Goal: Transaction & Acquisition: Purchase product/service

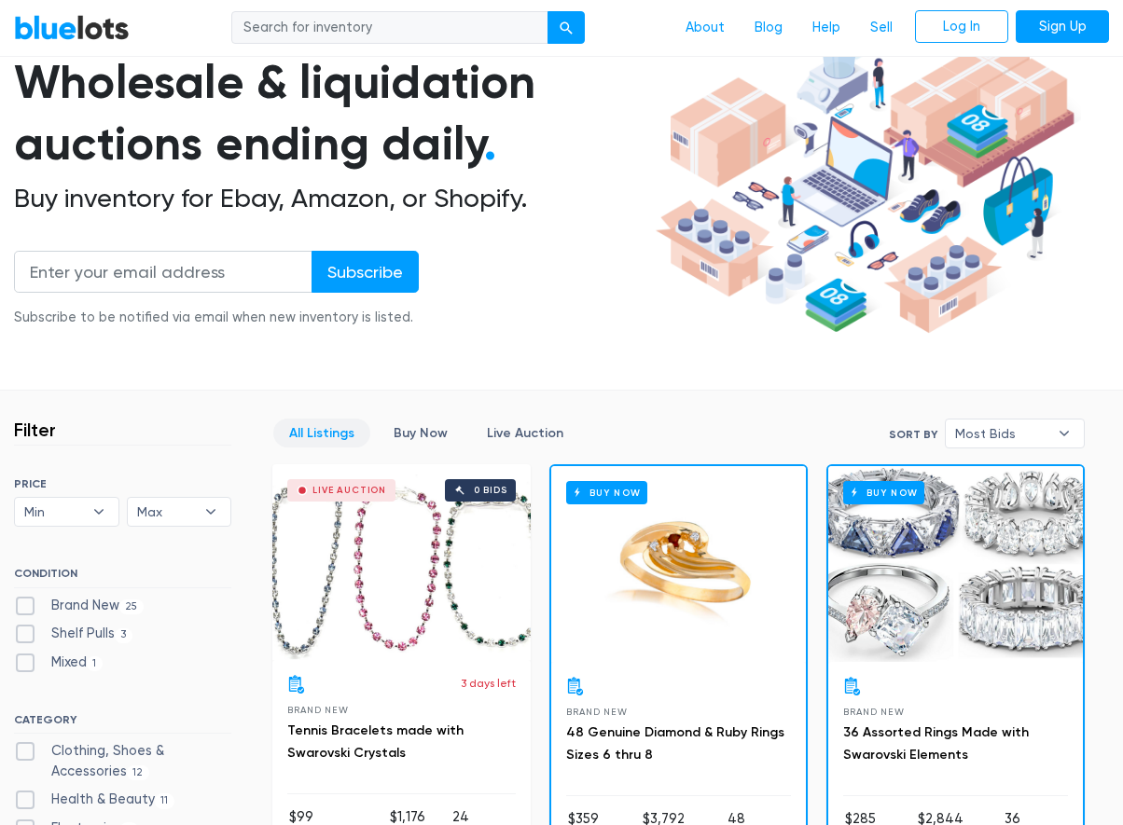
scroll to position [187, 0]
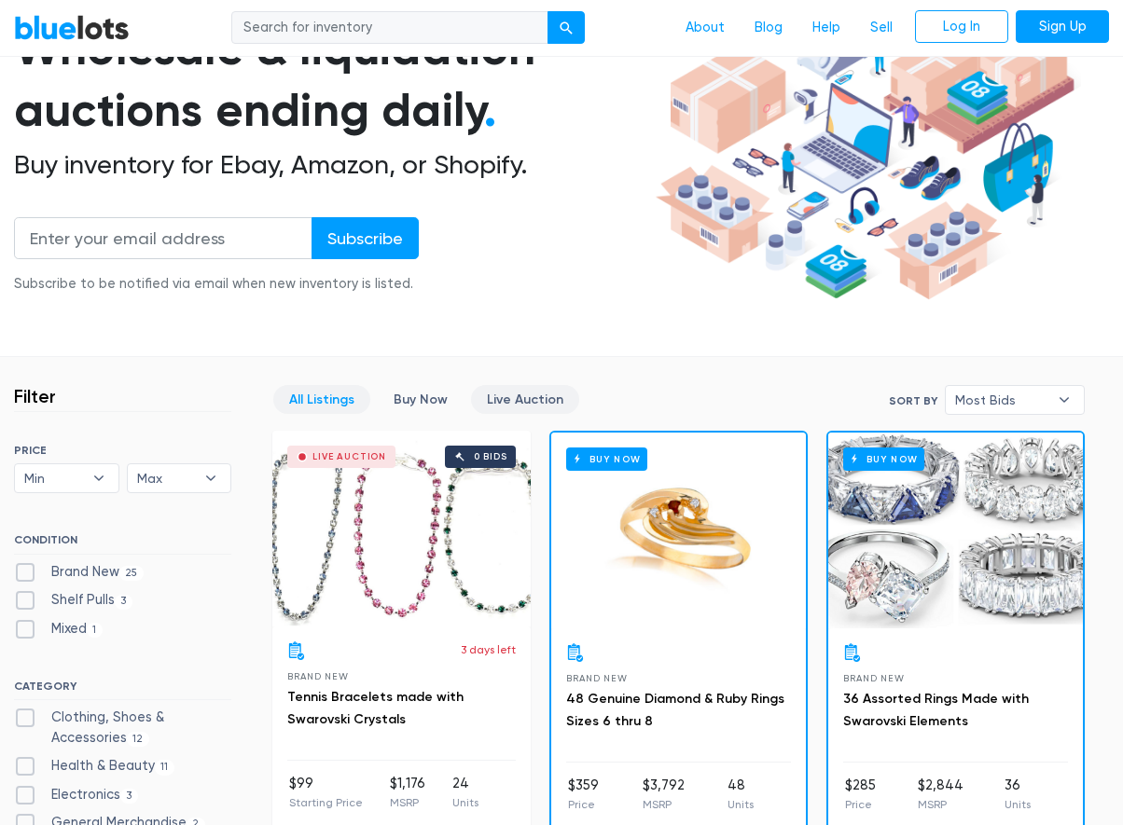
click at [493, 401] on link "Live Auction" at bounding box center [525, 399] width 108 height 29
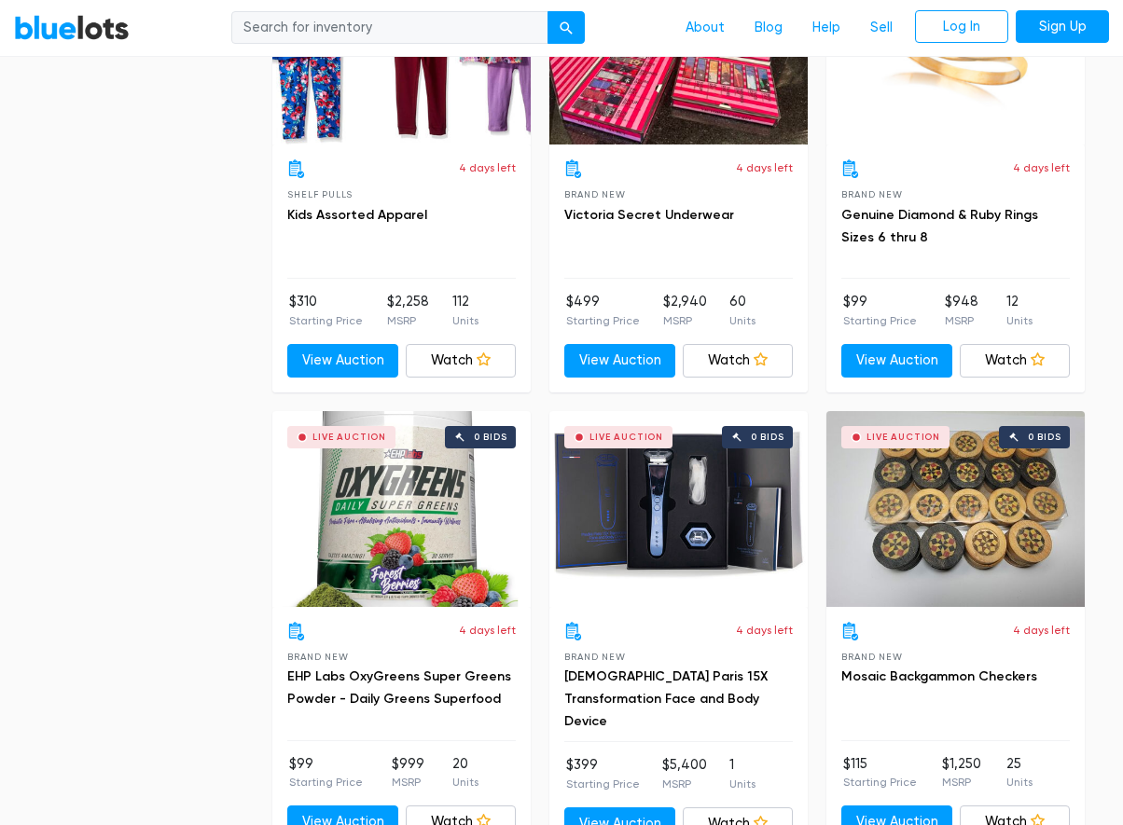
scroll to position [2748, 0]
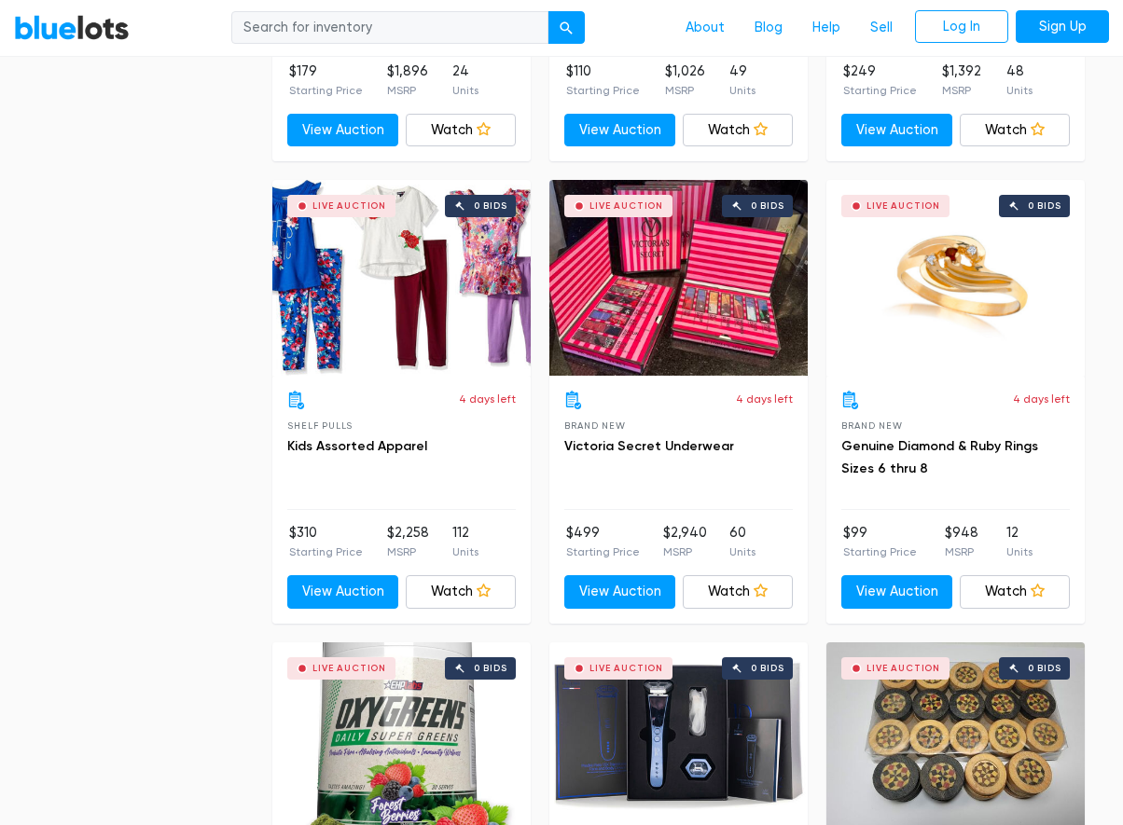
click at [353, 40] on input "search" at bounding box center [389, 28] width 317 height 34
type input "iphones"
click at [579, 19] on button "submit" at bounding box center [566, 28] width 37 height 34
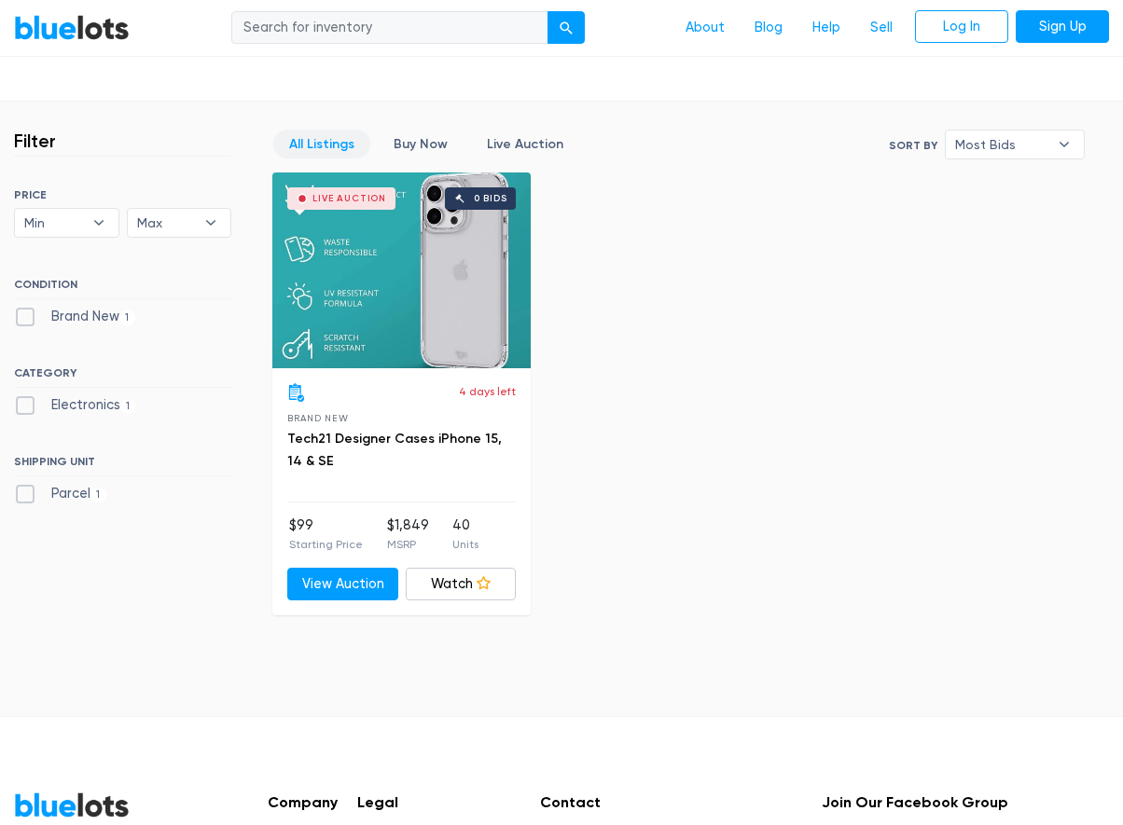
scroll to position [466, 0]
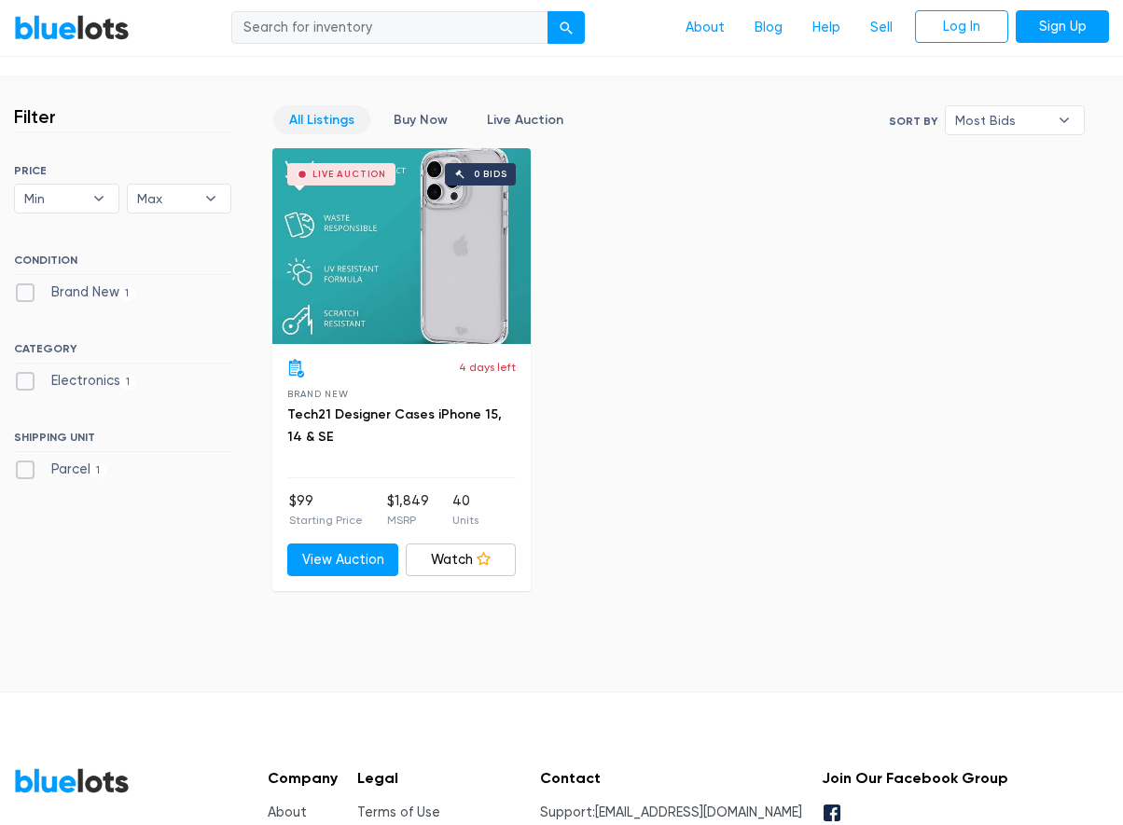
click at [412, 266] on div "Live Auction 0 bids" at bounding box center [401, 246] width 258 height 196
